Goal: Task Accomplishment & Management: Use online tool/utility

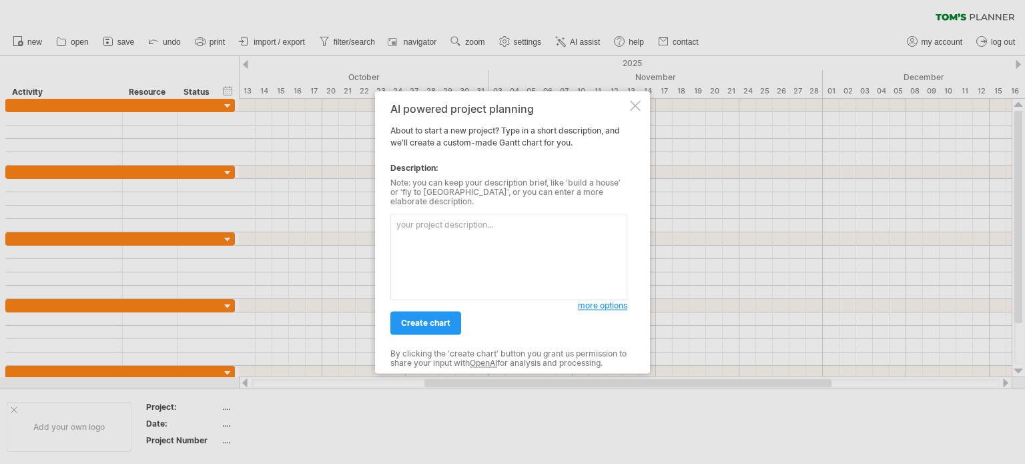
select select "*"
select select "**"
click at [631, 109] on div at bounding box center [635, 105] width 11 height 11
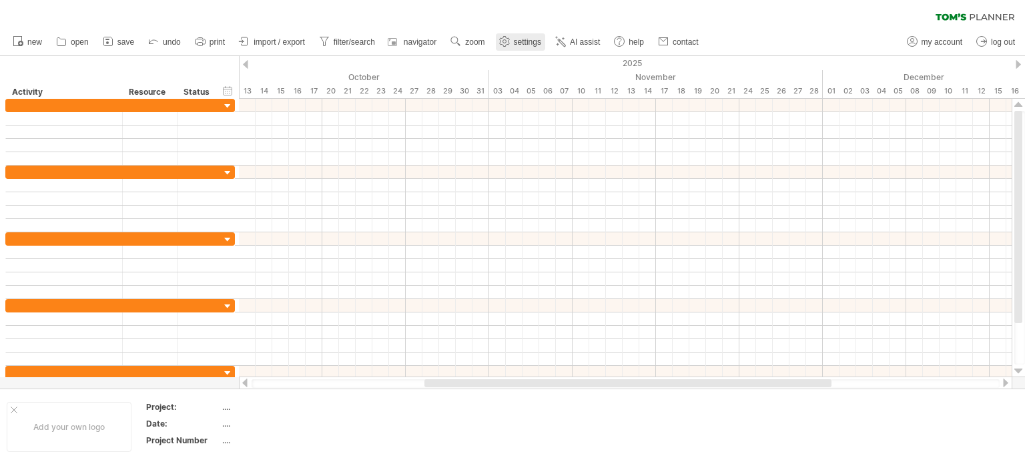
click at [523, 37] on span "settings" at bounding box center [527, 41] width 27 height 9
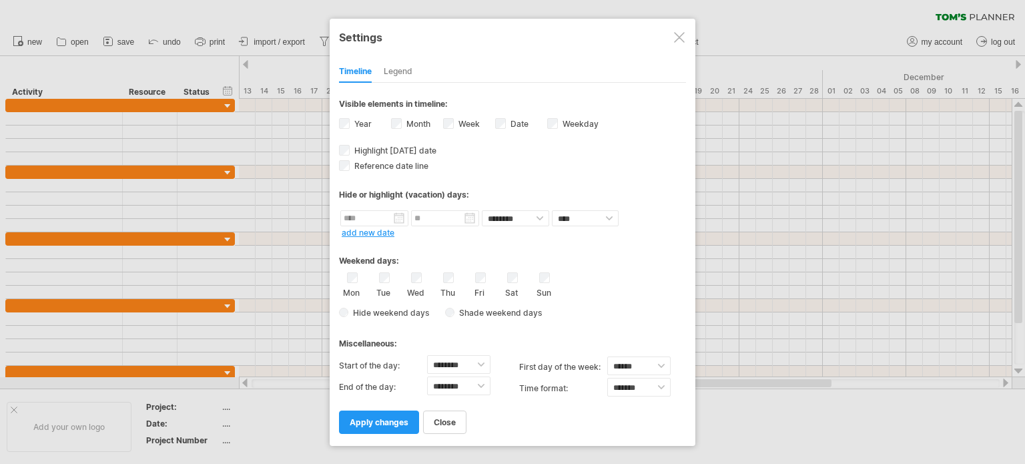
click at [396, 66] on div "Legend" at bounding box center [398, 71] width 29 height 21
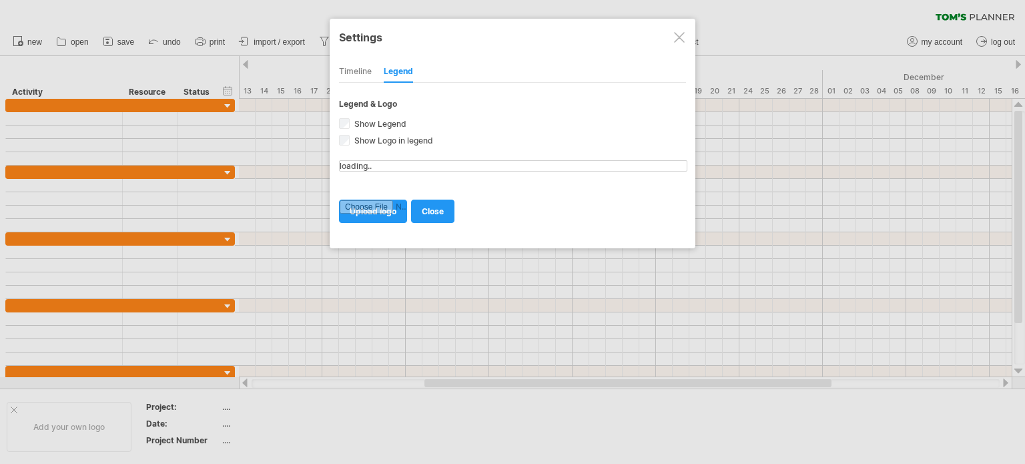
click at [354, 70] on div "Timeline" at bounding box center [355, 71] width 33 height 21
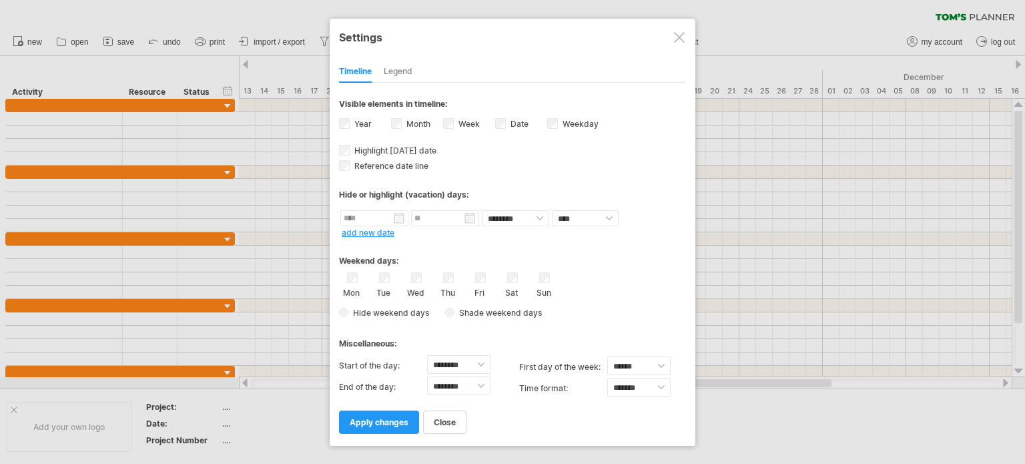
click at [678, 40] on div at bounding box center [679, 37] width 11 height 11
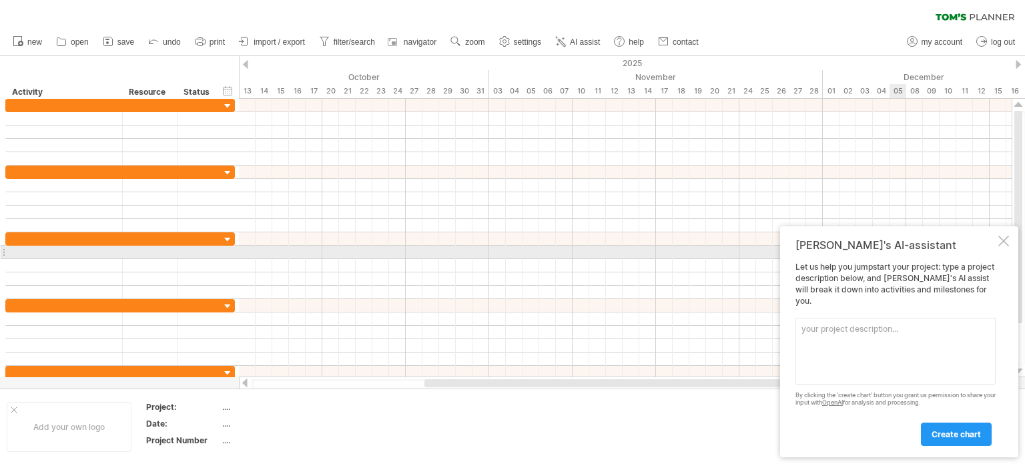
click at [1002, 246] on div at bounding box center [1003, 241] width 11 height 11
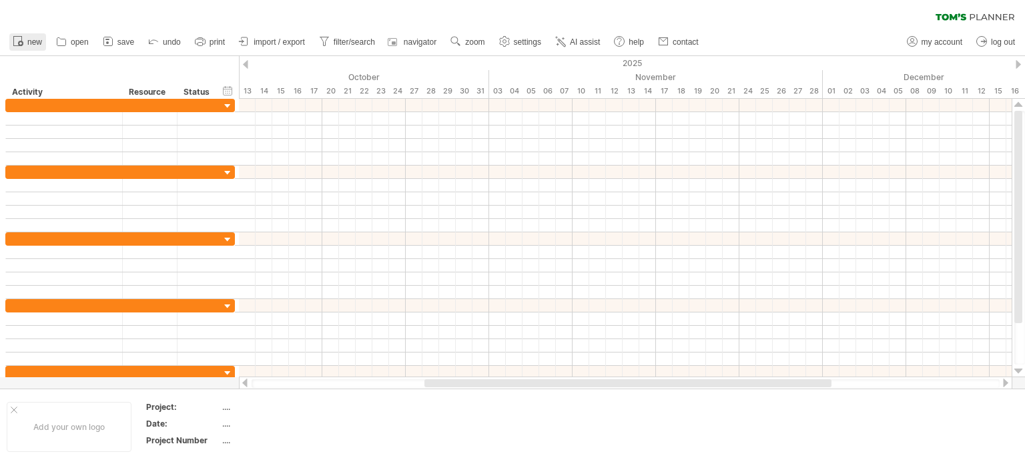
click at [33, 42] on span "new" at bounding box center [34, 41] width 15 height 9
click at [224, 421] on div "...." at bounding box center [278, 423] width 112 height 11
click at [224, 424] on input "text" at bounding box center [275, 423] width 107 height 11
click at [227, 440] on div "...." at bounding box center [278, 439] width 112 height 11
click at [232, 418] on div "...." at bounding box center [278, 423] width 112 height 11
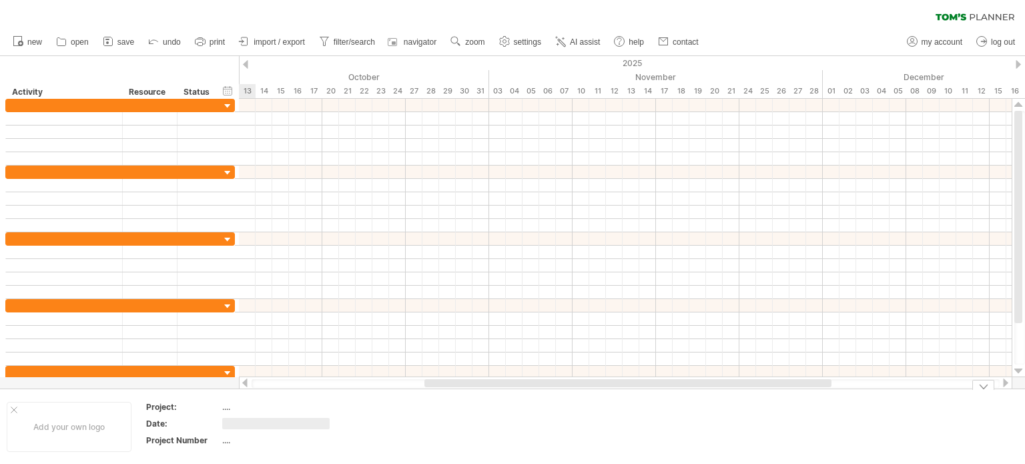
click at [228, 405] on div "...." at bounding box center [278, 406] width 112 height 11
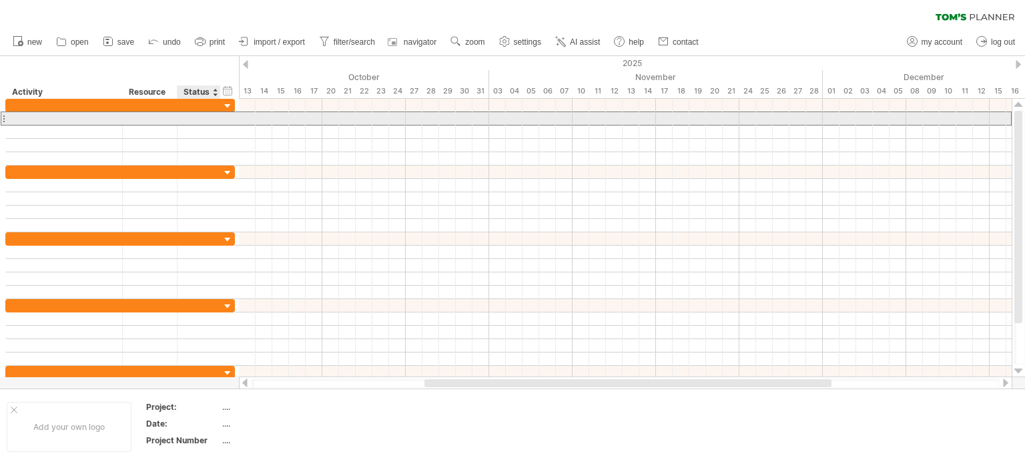
click at [212, 117] on div at bounding box center [198, 118] width 29 height 13
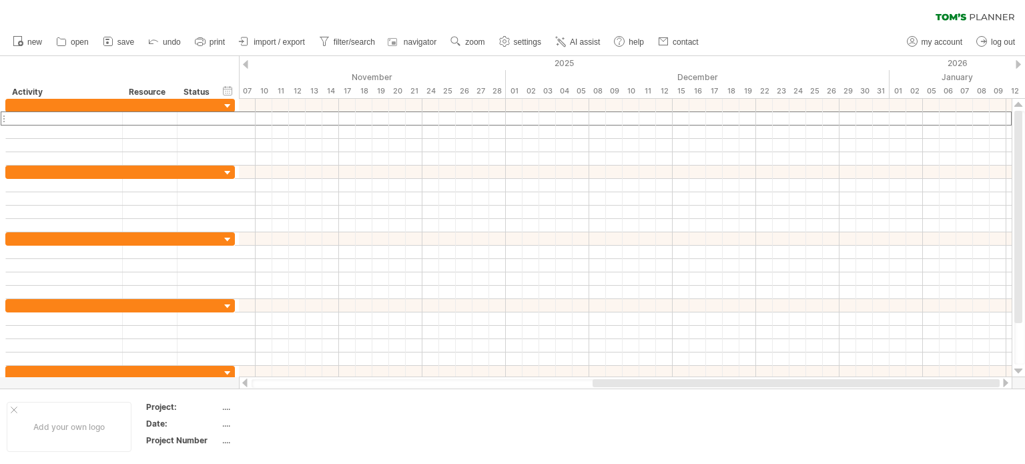
drag, startPoint x: 781, startPoint y: 384, endPoint x: 1000, endPoint y: 386, distance: 218.9
click at [1000, 386] on div at bounding box center [625, 382] width 773 height 13
